Goal: Book appointment/travel/reservation

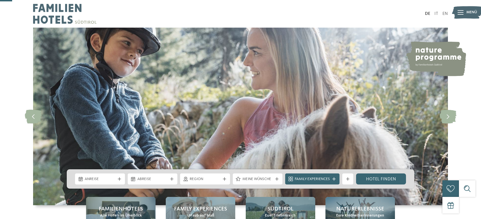
click at [122, 173] on div "Anreise" at bounding box center [100, 178] width 50 height 11
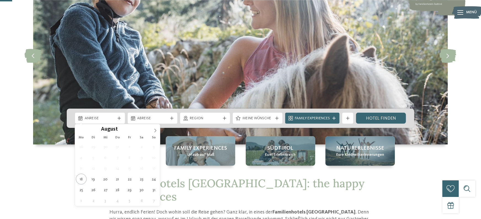
scroll to position [61, 0]
click at [155, 131] on icon at bounding box center [155, 130] width 4 height 4
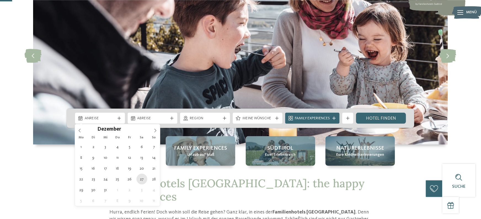
type div "27.12.2025"
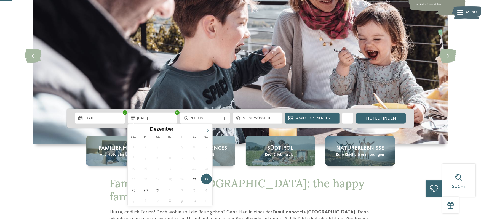
type input "****"
click at [208, 129] on icon at bounding box center [208, 130] width 4 height 4
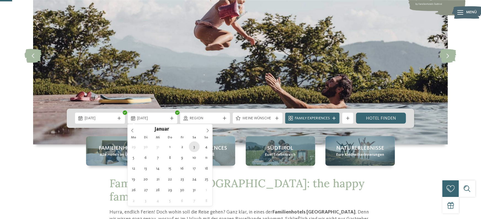
type div "03.01.2026"
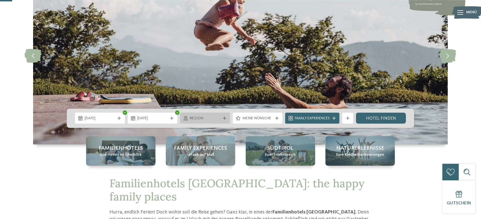
click at [226, 116] on div "Region" at bounding box center [205, 117] width 50 height 11
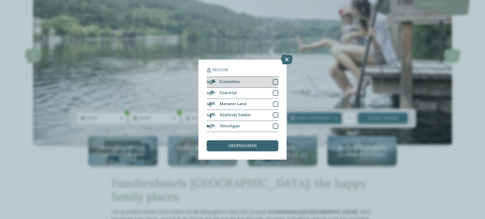
click at [275, 81] on div at bounding box center [276, 82] width 6 height 6
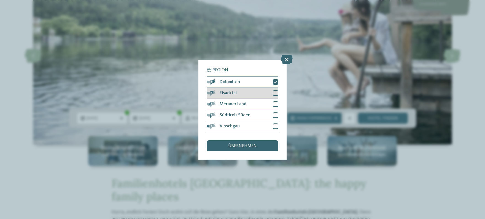
click at [277, 93] on div at bounding box center [276, 93] width 6 height 6
click at [276, 101] on div "Meraner Land" at bounding box center [243, 104] width 72 height 11
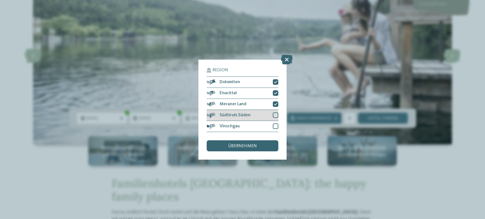
click at [273, 114] on div at bounding box center [276, 115] width 6 height 6
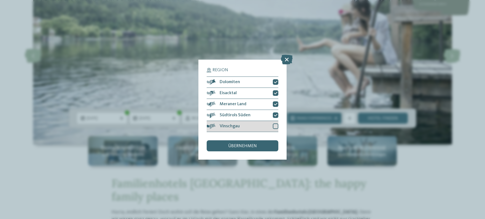
click at [275, 128] on div at bounding box center [276, 126] width 6 height 6
click at [259, 146] on div "übernehmen" at bounding box center [243, 145] width 72 height 11
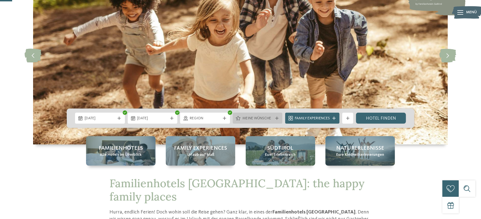
click at [273, 116] on div "Meine Wünsche" at bounding box center [257, 118] width 33 height 6
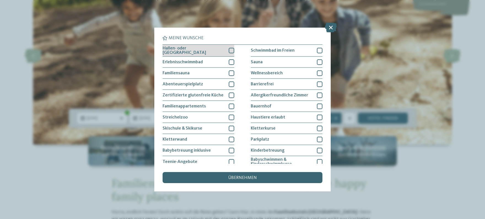
click at [232, 49] on div at bounding box center [232, 51] width 6 height 6
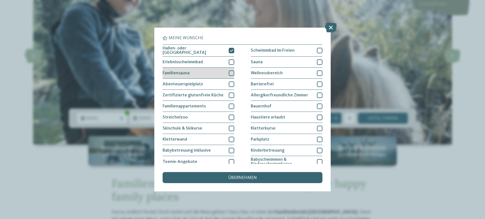
click at [233, 72] on div at bounding box center [232, 73] width 6 height 6
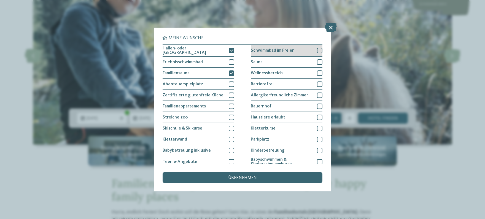
click at [318, 50] on div at bounding box center [320, 51] width 6 height 6
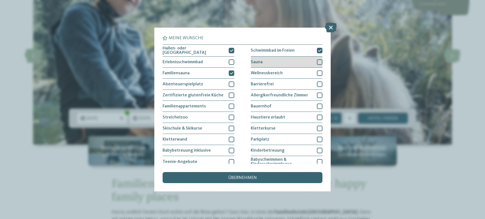
click at [319, 61] on div at bounding box center [320, 62] width 6 height 6
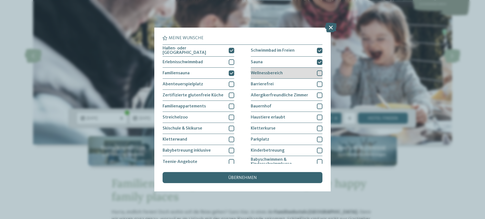
click at [317, 71] on div at bounding box center [320, 73] width 6 height 6
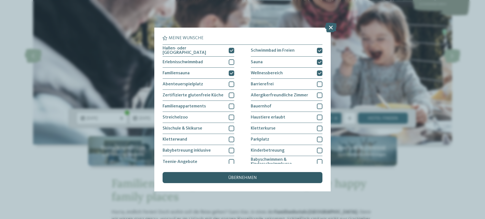
click at [244, 176] on span "übernehmen" at bounding box center [242, 177] width 29 height 4
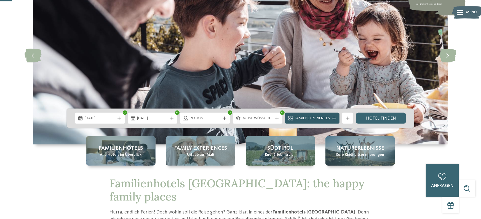
click at [320, 118] on span "Family Experiences" at bounding box center [312, 119] width 35 height 6
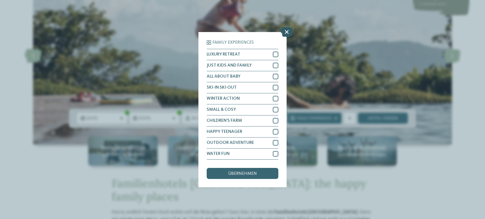
click at [287, 32] on icon at bounding box center [287, 32] width 12 height 10
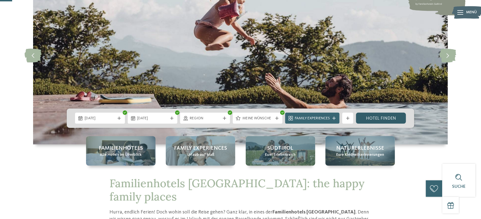
click at [388, 116] on link "Hotel finden" at bounding box center [381, 117] width 50 height 11
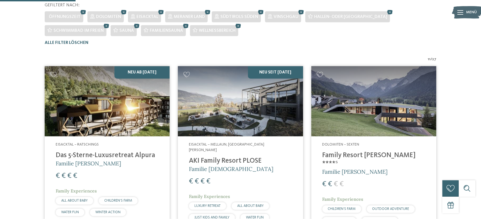
scroll to position [163, 0]
click at [253, 114] on img at bounding box center [240, 101] width 125 height 70
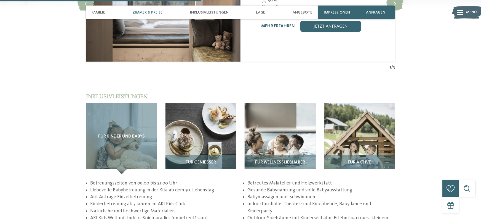
scroll to position [818, 0]
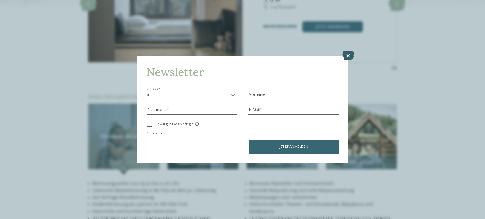
click at [348, 54] on icon at bounding box center [348, 56] width 12 height 10
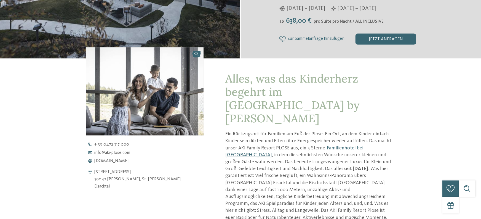
scroll to position [0, 0]
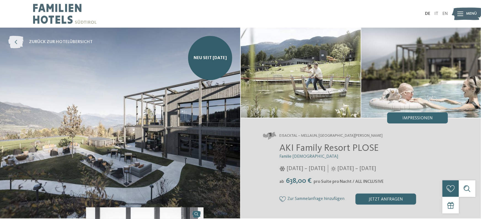
click at [50, 42] on span "zurück zur Hotelübersicht" at bounding box center [61, 42] width 64 height 6
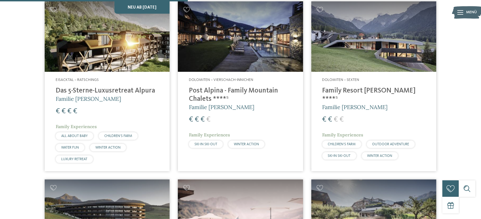
scroll to position [406, 0]
click at [375, 50] on img at bounding box center [373, 36] width 125 height 70
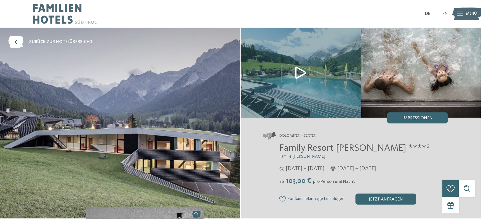
click at [302, 73] on img at bounding box center [301, 73] width 120 height 90
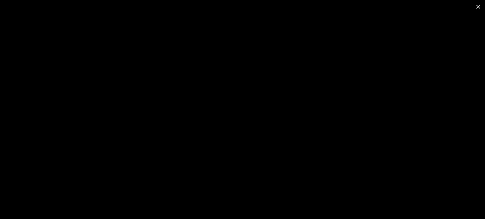
click at [479, 7] on span at bounding box center [478, 6] width 14 height 13
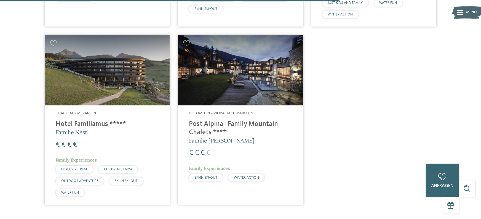
scroll to position [732, 0]
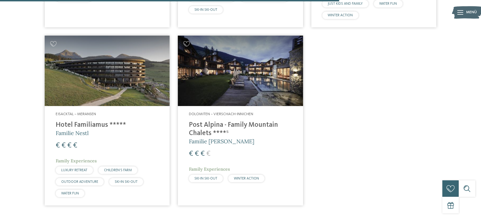
click at [220, 131] on h4 "Post Alpina - Family Mountain Chalets ****ˢ" at bounding box center [240, 129] width 103 height 17
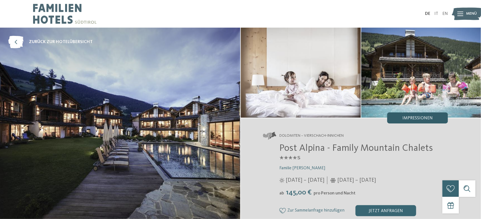
click at [412, 121] on div "Impressionen" at bounding box center [417, 117] width 61 height 11
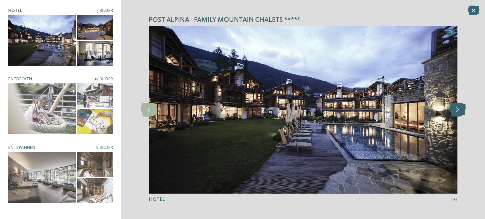
click at [460, 111] on icon at bounding box center [457, 110] width 17 height 14
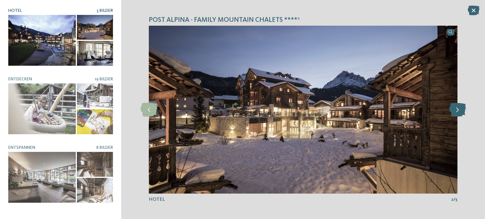
click at [460, 111] on icon at bounding box center [457, 110] width 17 height 14
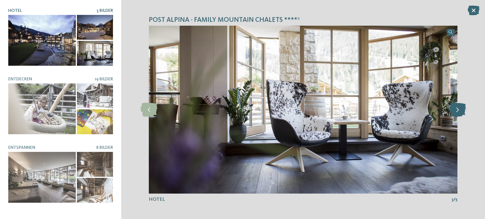
click at [460, 111] on icon at bounding box center [457, 110] width 17 height 14
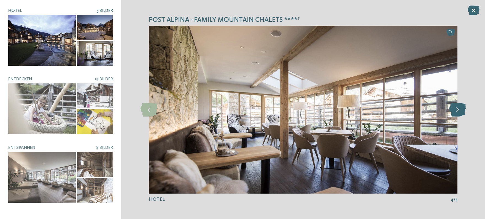
click at [460, 111] on icon at bounding box center [457, 110] width 17 height 14
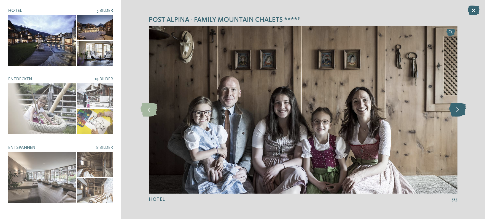
click at [460, 111] on icon at bounding box center [457, 110] width 17 height 14
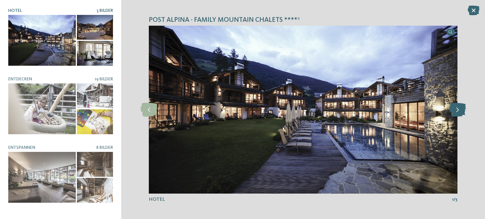
click at [460, 111] on icon at bounding box center [457, 110] width 17 height 14
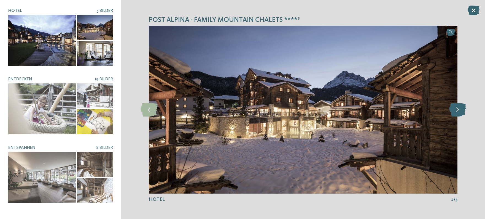
click at [460, 111] on icon at bounding box center [457, 110] width 17 height 14
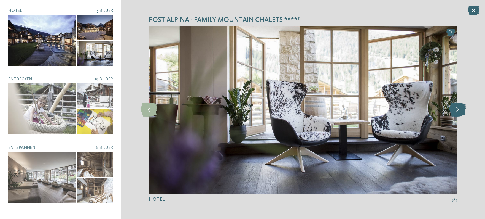
click at [460, 111] on icon at bounding box center [457, 110] width 17 height 14
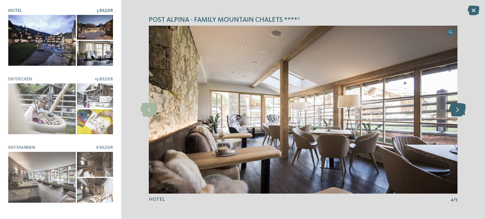
click at [460, 111] on icon at bounding box center [457, 110] width 17 height 14
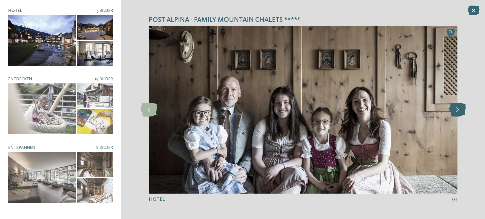
click at [460, 111] on icon at bounding box center [457, 110] width 17 height 14
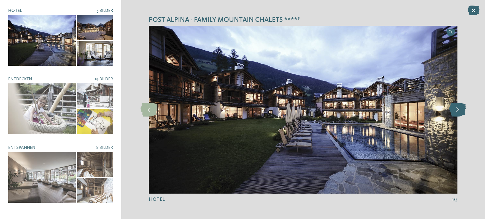
click at [460, 111] on icon at bounding box center [457, 110] width 17 height 14
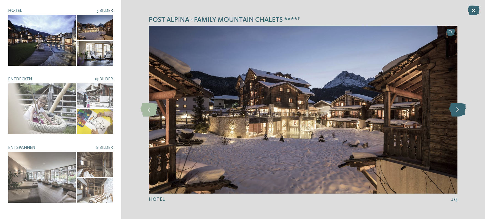
click at [460, 111] on icon at bounding box center [457, 110] width 17 height 14
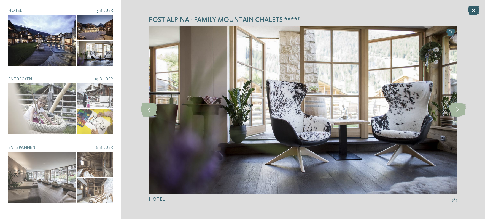
click at [472, 9] on icon at bounding box center [474, 11] width 12 height 10
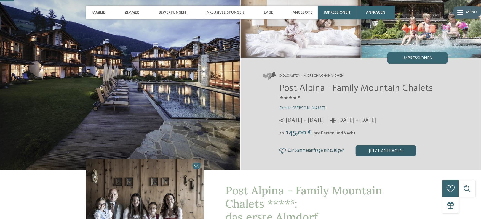
scroll to position [60, 0]
click at [365, 151] on div "jetzt anfragen" at bounding box center [385, 150] width 61 height 11
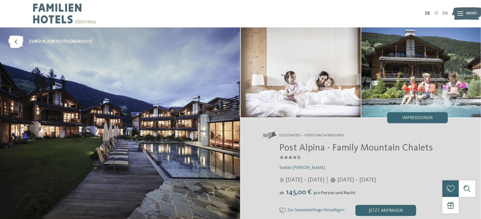
scroll to position [0, 0]
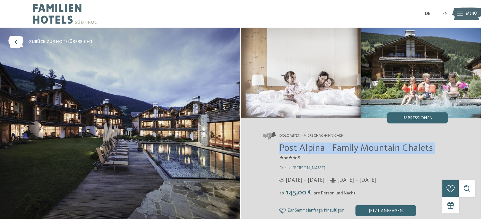
drag, startPoint x: 280, startPoint y: 147, endPoint x: 434, endPoint y: 146, distance: 154.4
click at [434, 146] on h2 "Post Alpina - Family Mountain Chalets ****ˢ" at bounding box center [363, 153] width 168 height 23
copy span "Post Alpina - Family Mountain Chalets"
